Goal: Task Accomplishment & Management: Use online tool/utility

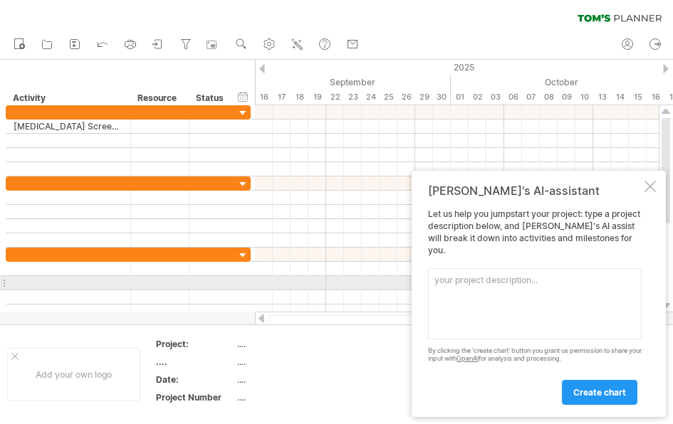
click at [484, 288] on textarea at bounding box center [534, 303] width 213 height 71
click at [454, 281] on textarea at bounding box center [534, 303] width 213 height 71
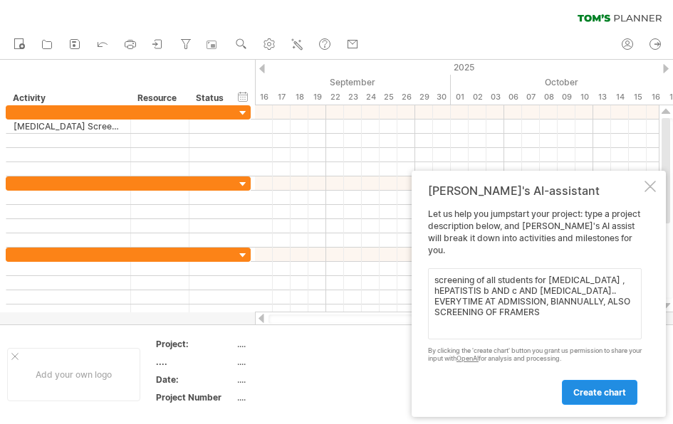
type textarea "screening of all students for [MEDICAL_DATA] , hEPATISTIS b AND c AND [MEDICAL_…"
click at [580, 398] on link "create chart" at bounding box center [598, 392] width 75 height 25
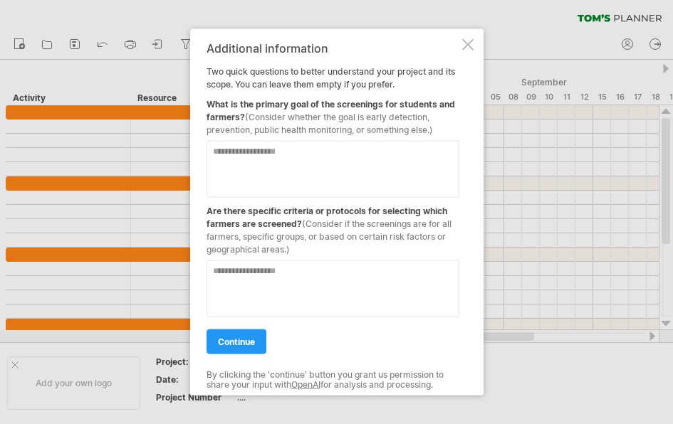
click at [339, 159] on textarea at bounding box center [332, 169] width 253 height 57
type textarea "**********"
click at [261, 273] on textarea at bounding box center [332, 288] width 253 height 57
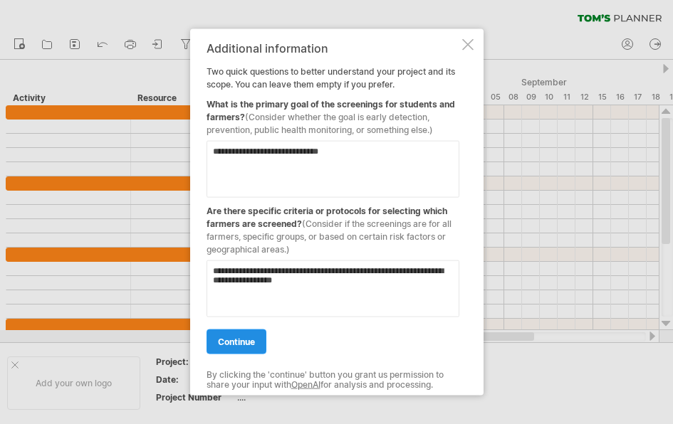
type textarea "**********"
click at [245, 338] on span "continue" at bounding box center [236, 342] width 37 height 11
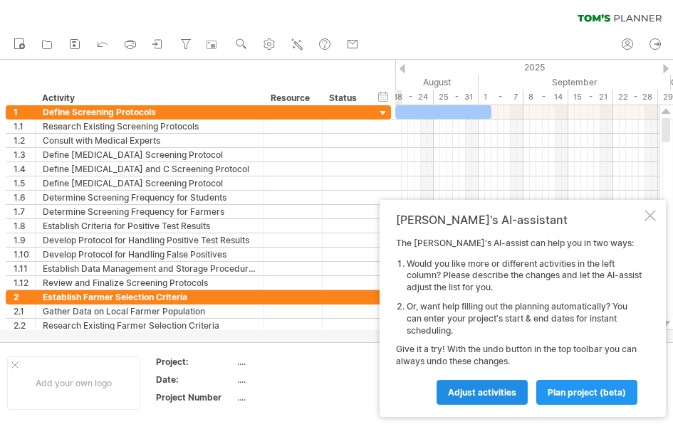
click at [471, 392] on span "Adjust activities" at bounding box center [482, 392] width 68 height 11
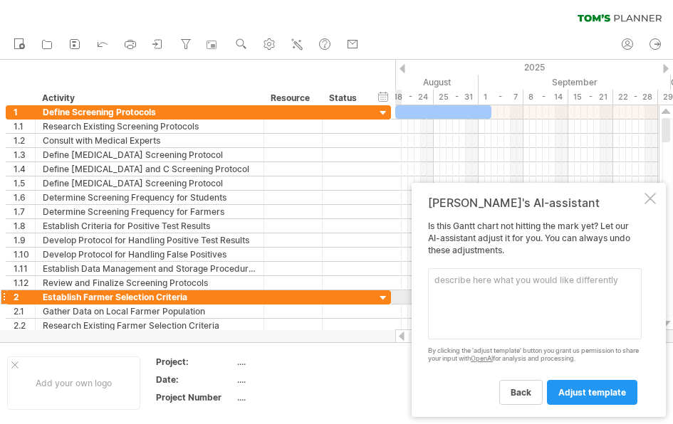
click at [476, 304] on textarea at bounding box center [534, 303] width 213 height 71
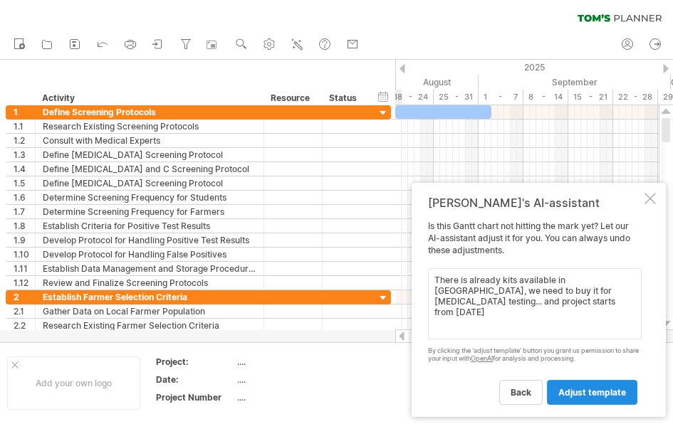
type textarea "There is already kits available in [GEOGRAPHIC_DATA], we need to buy it for [ME…"
click at [571, 392] on span "adjust template" at bounding box center [592, 392] width 68 height 11
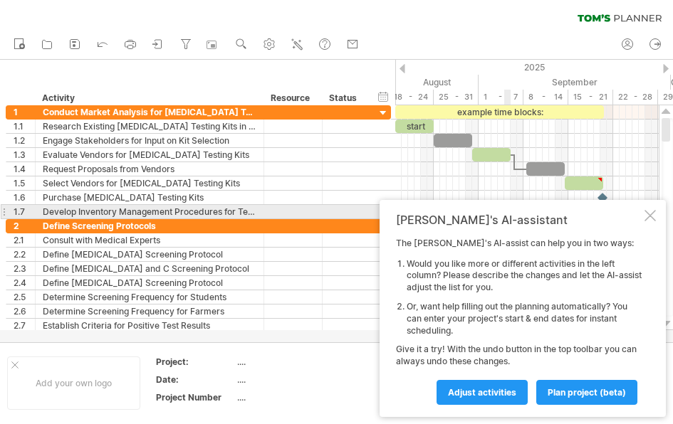
click at [649, 212] on div at bounding box center [649, 215] width 11 height 11
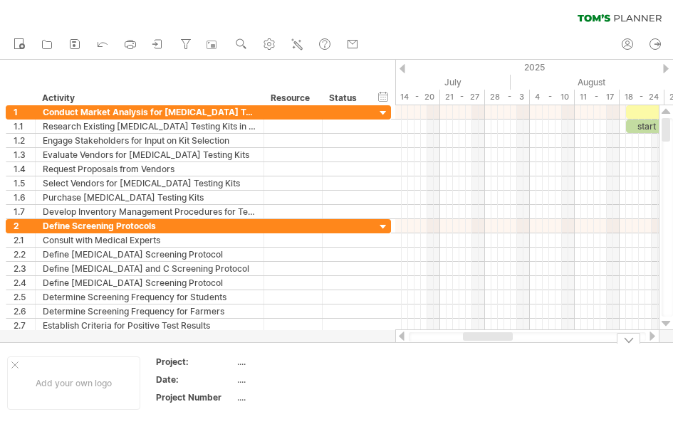
drag, startPoint x: 511, startPoint y: 335, endPoint x: 468, endPoint y: 348, distance: 44.6
click at [468, 348] on div "Trying to reach [DOMAIN_NAME] Connected again... 0% clear filter new 1" at bounding box center [336, 212] width 673 height 424
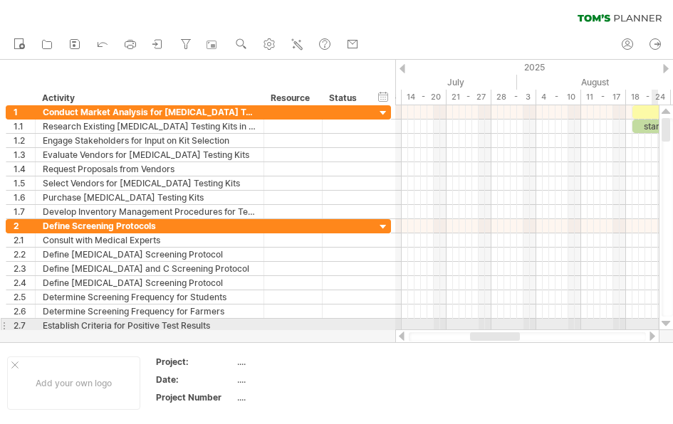
click at [664, 323] on div at bounding box center [665, 323] width 9 height 11
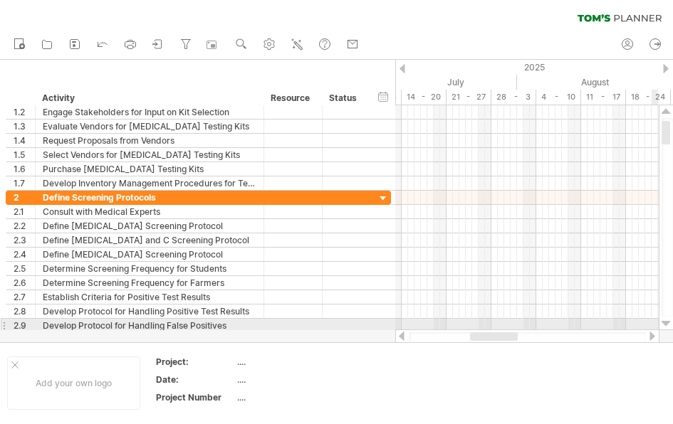
click at [664, 323] on div at bounding box center [665, 323] width 9 height 11
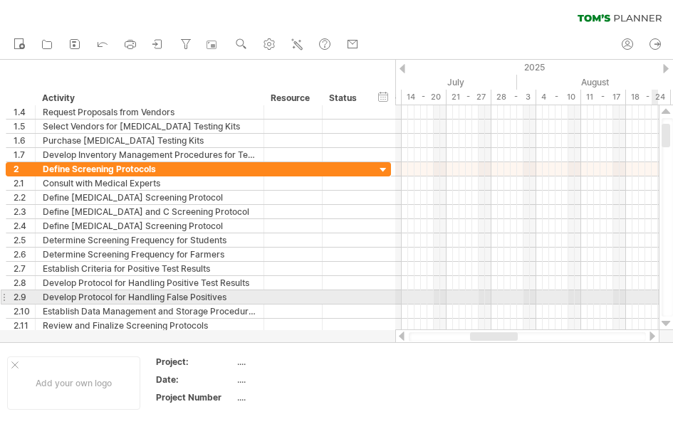
click at [664, 323] on div at bounding box center [665, 323] width 9 height 11
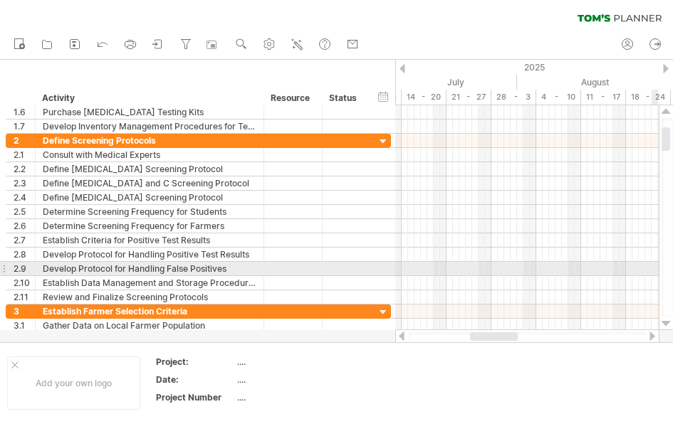
click at [664, 323] on div at bounding box center [665, 323] width 9 height 11
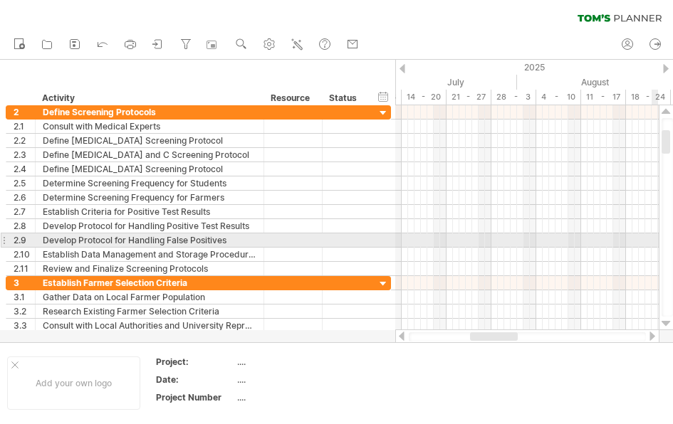
click at [664, 323] on div at bounding box center [665, 323] width 9 height 11
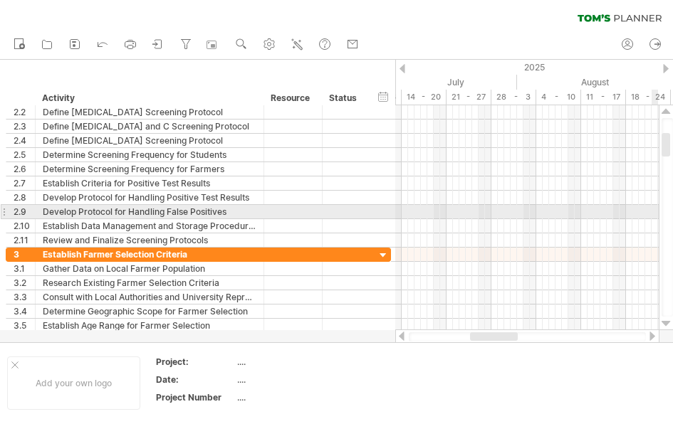
click at [664, 323] on div at bounding box center [665, 323] width 9 height 11
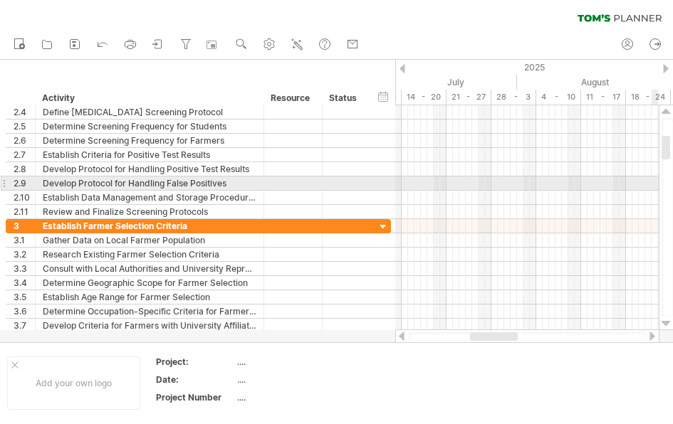
click at [664, 323] on div at bounding box center [665, 323] width 9 height 11
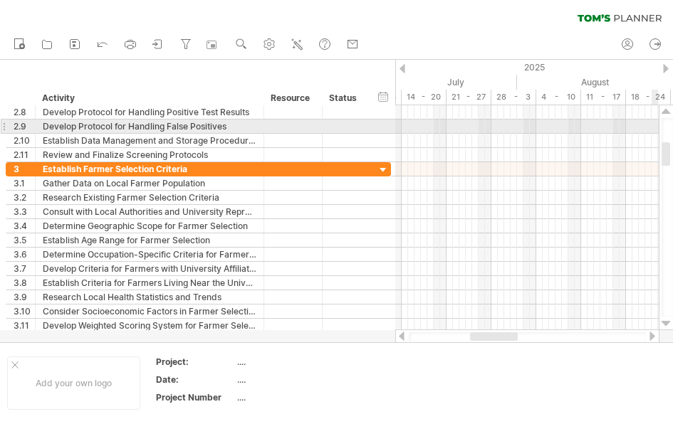
click at [664, 323] on div at bounding box center [665, 323] width 9 height 11
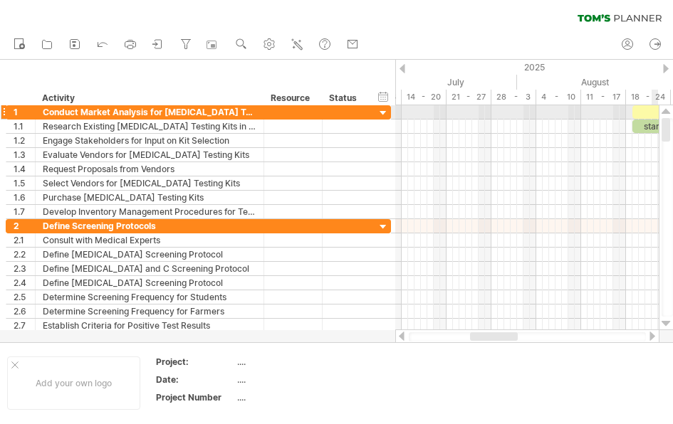
drag, startPoint x: 667, startPoint y: 155, endPoint x: 663, endPoint y: 105, distance: 49.9
click at [663, 105] on div at bounding box center [665, 217] width 15 height 225
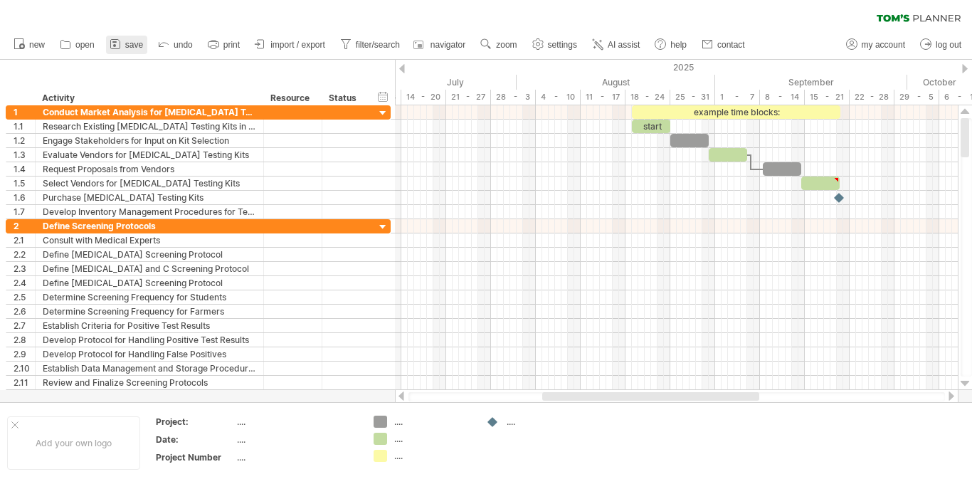
click at [125, 44] on span "save" at bounding box center [134, 45] width 18 height 10
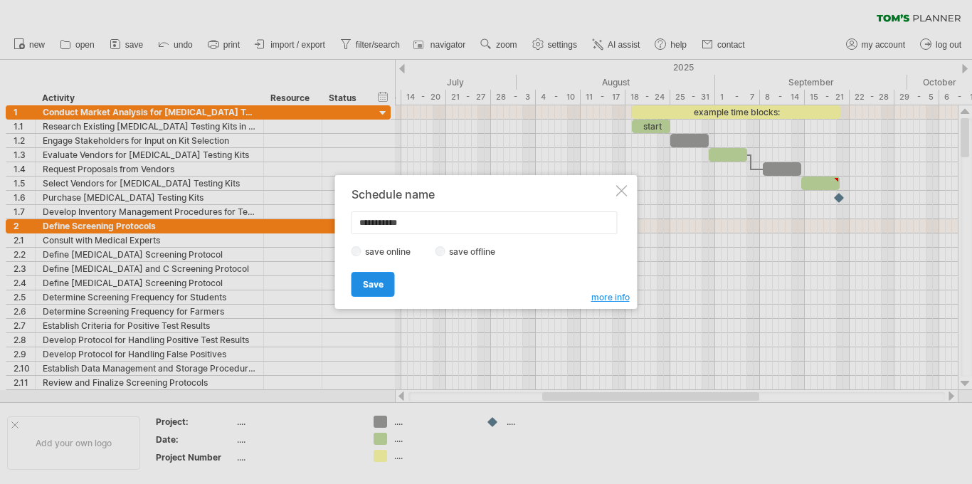
click at [373, 290] on link "Save" at bounding box center [373, 284] width 43 height 25
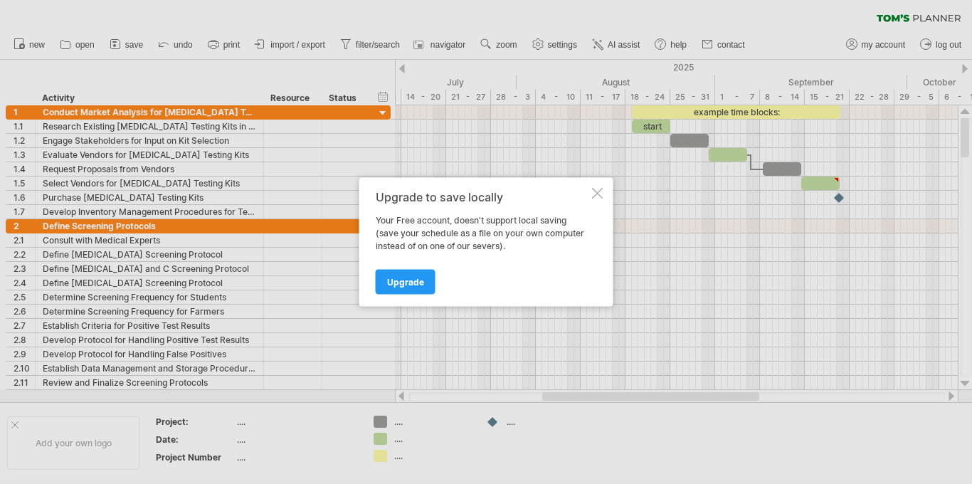
click at [598, 193] on div at bounding box center [597, 193] width 11 height 11
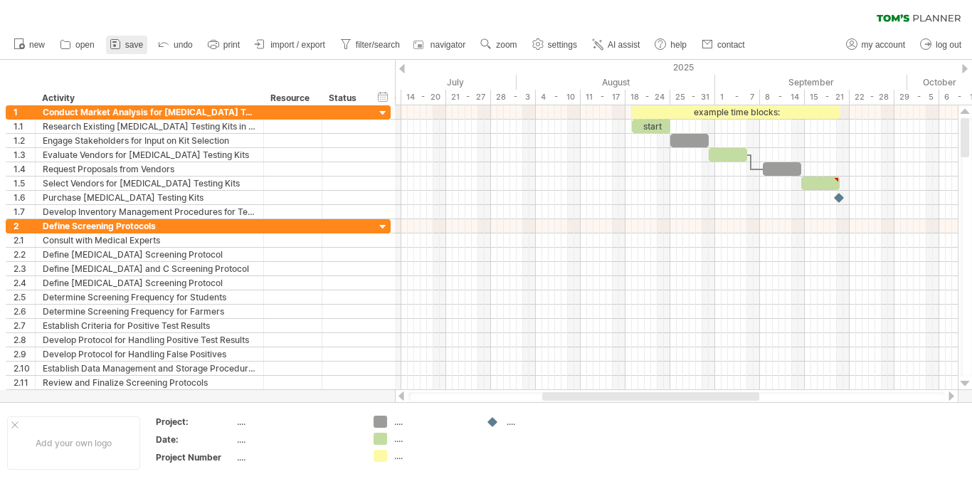
click at [135, 43] on span "save" at bounding box center [134, 45] width 18 height 10
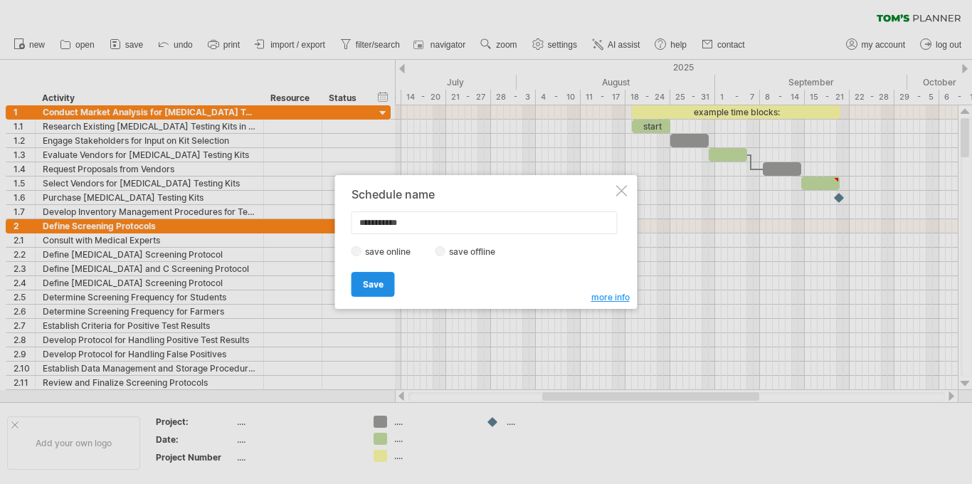
click at [364, 278] on link "Save" at bounding box center [373, 284] width 43 height 25
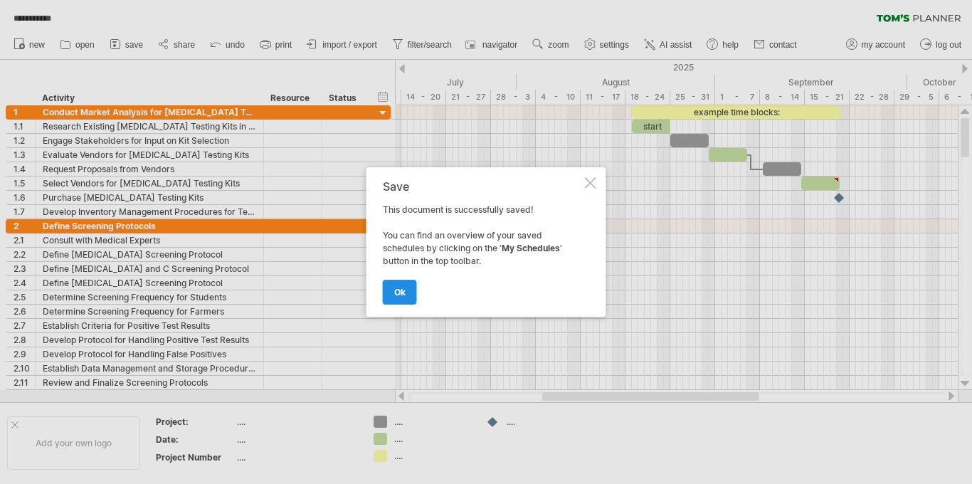
click at [395, 289] on span "ok" at bounding box center [399, 292] width 11 height 11
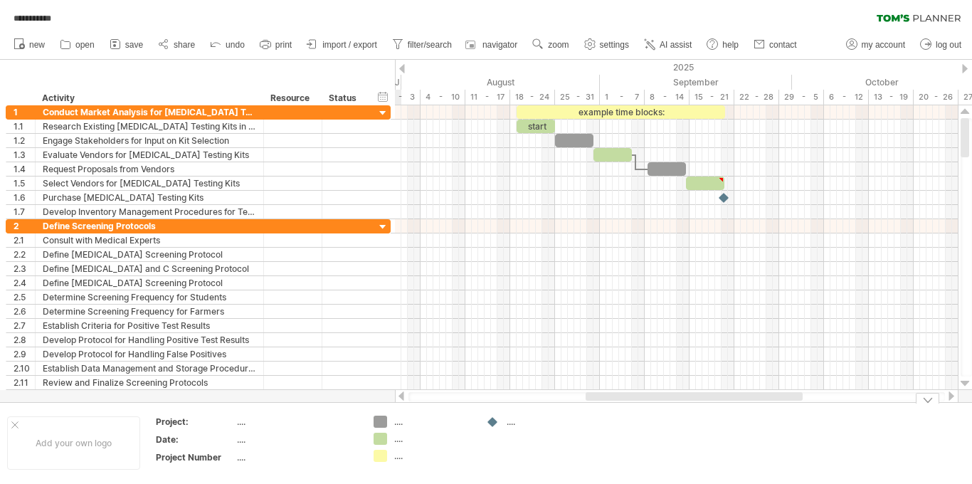
drag, startPoint x: 636, startPoint y: 396, endPoint x: 485, endPoint y: 376, distance: 152.8
click at [485, 376] on div "**********" at bounding box center [486, 242] width 972 height 484
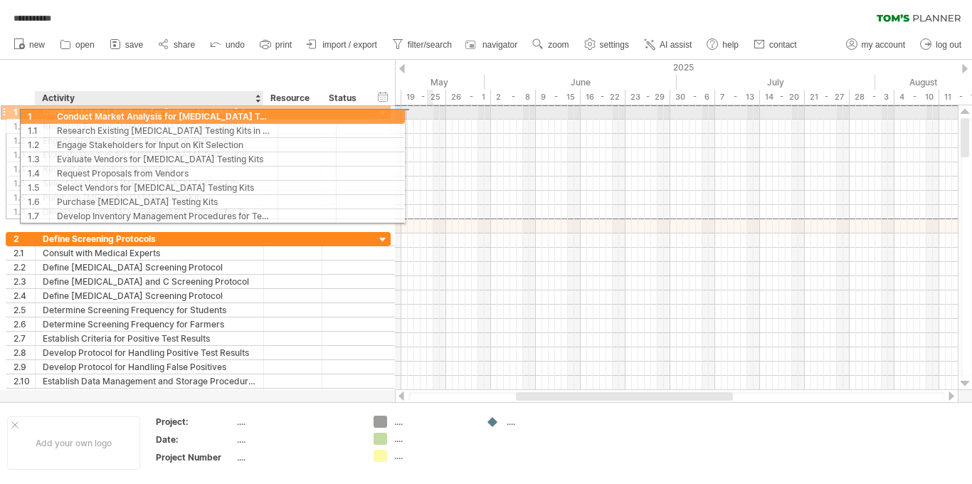
drag, startPoint x: 40, startPoint y: 110, endPoint x: 65, endPoint y: 114, distance: 25.9
click at [65, 114] on div "**********" at bounding box center [150, 112] width 228 height 14
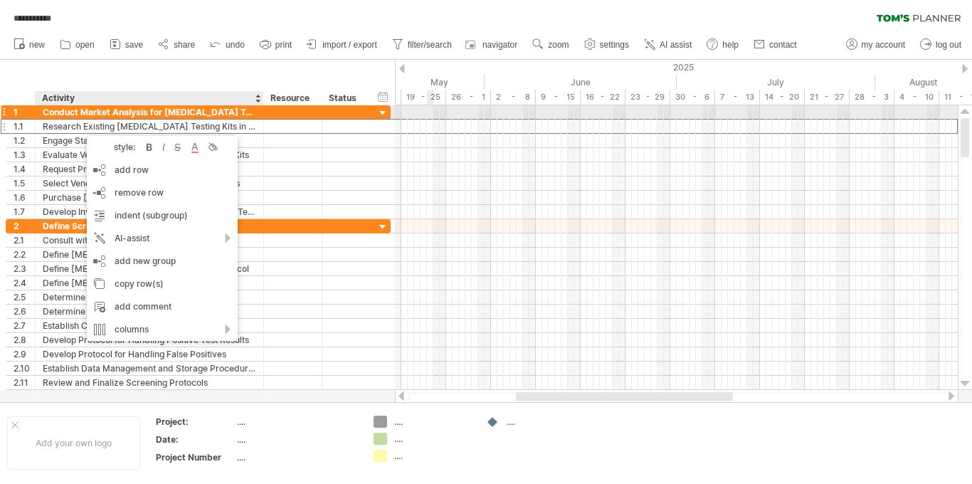
click at [33, 115] on div at bounding box center [33, 112] width 7 height 14
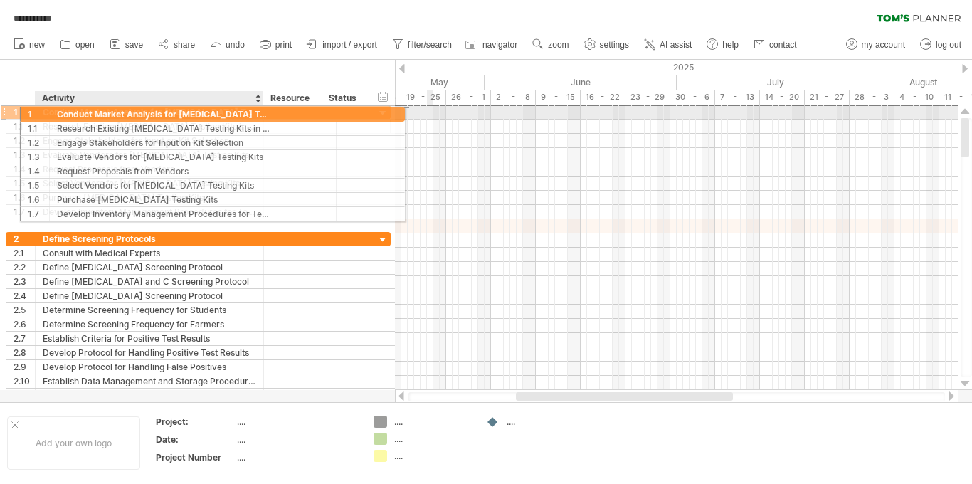
drag, startPoint x: 48, startPoint y: 108, endPoint x: 78, endPoint y: 112, distance: 30.8
click at [78, 112] on div "Conduct Market Analysis for [MEDICAL_DATA] Testing Kits" at bounding box center [149, 112] width 213 height 14
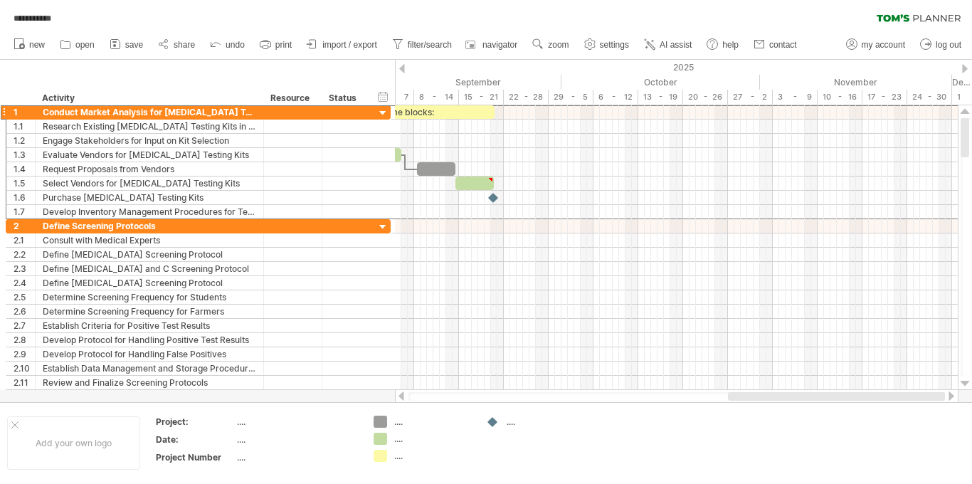
drag, startPoint x: 530, startPoint y: 395, endPoint x: 971, endPoint y: 405, distance: 441.3
click at [672, 405] on div "**********" at bounding box center [486, 242] width 972 height 484
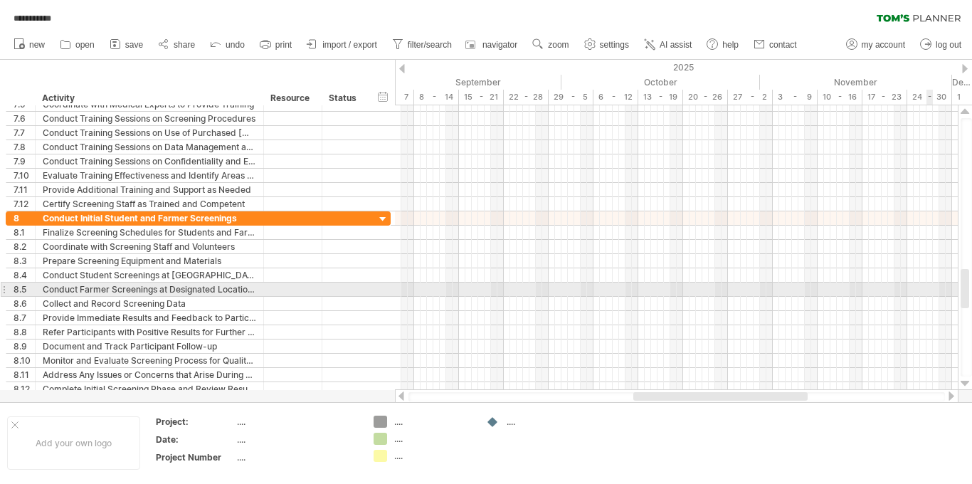
drag, startPoint x: 966, startPoint y: 146, endPoint x: 970, endPoint y: 297, distance: 150.9
click at [672, 297] on div at bounding box center [966, 247] width 11 height 258
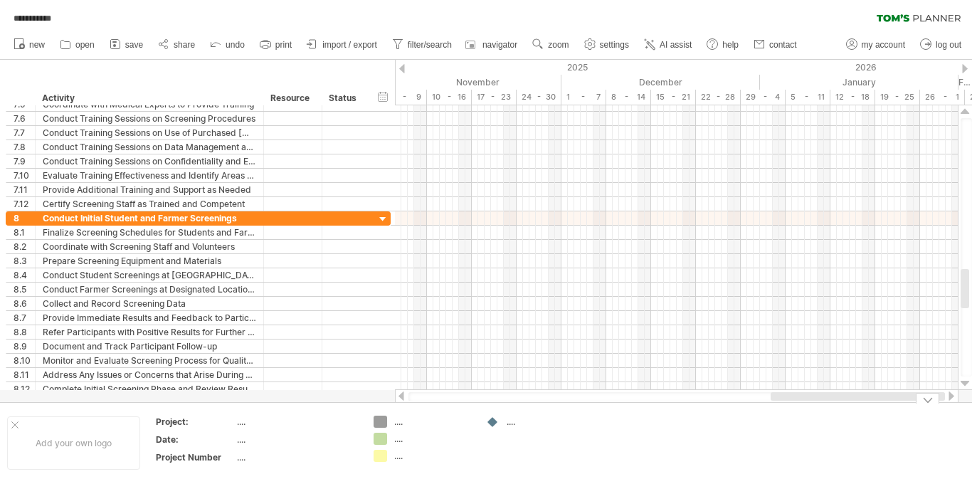
drag, startPoint x: 769, startPoint y: 397, endPoint x: 971, endPoint y: 483, distance: 220.3
click at [672, 423] on div "**********" at bounding box center [486, 242] width 972 height 484
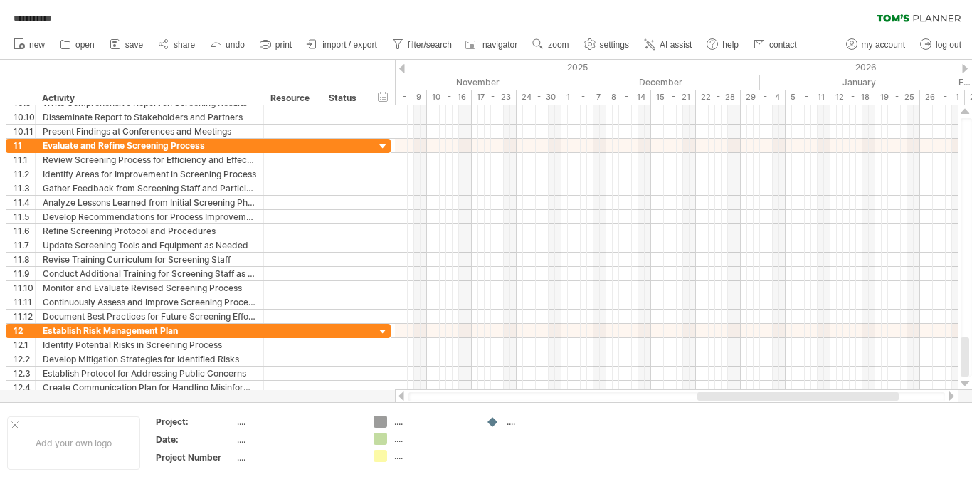
drag, startPoint x: 964, startPoint y: 292, endPoint x: 969, endPoint y: 483, distance: 191.5
click at [672, 423] on div "**********" at bounding box center [486, 242] width 972 height 484
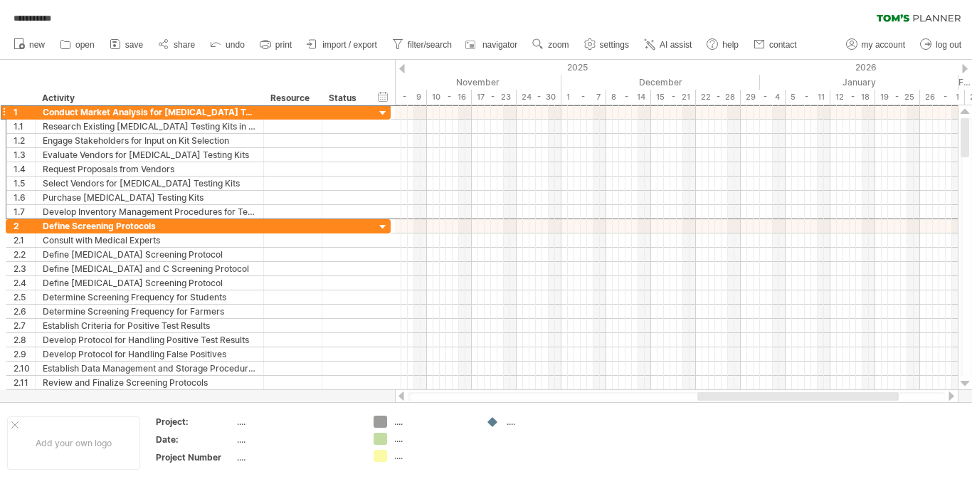
drag, startPoint x: 966, startPoint y: 362, endPoint x: 895, endPoint y: -21, distance: 389.6
click at [672, 0] on html "**********" at bounding box center [486, 243] width 972 height 487
